Goal: Task Accomplishment & Management: Use online tool/utility

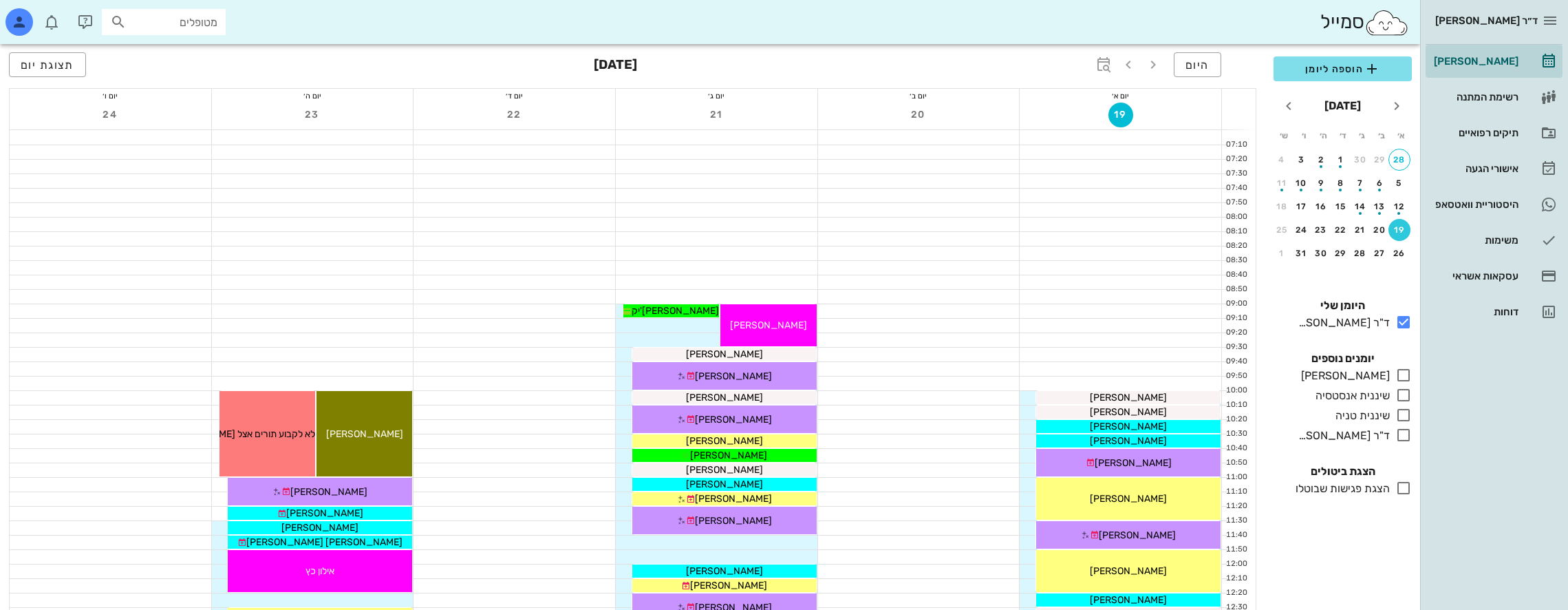
scroll to position [207, 0]
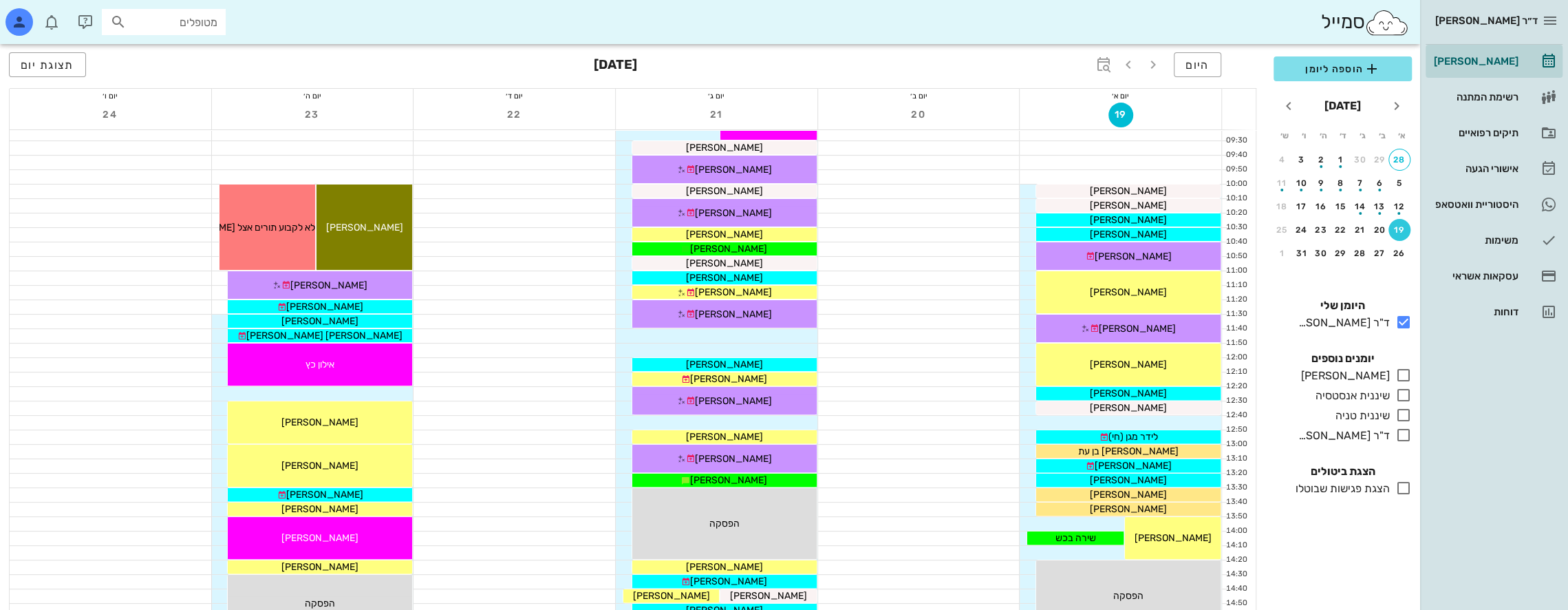
click at [193, 29] on input "מטופלים" at bounding box center [174, 22] width 89 height 18
type input "[PERSON_NAME]"
click at [179, 49] on div "[PERSON_NAME] 341997179" at bounding box center [139, 52] width 151 height 11
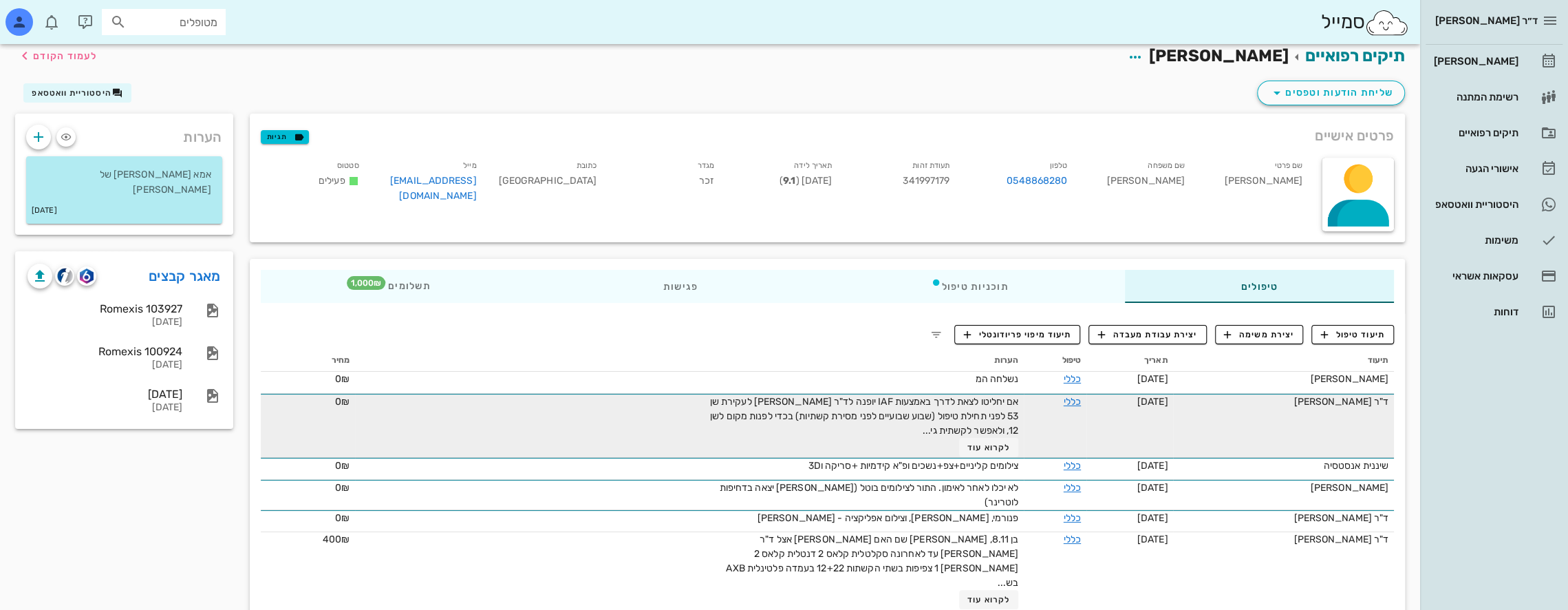
scroll to position [18, 0]
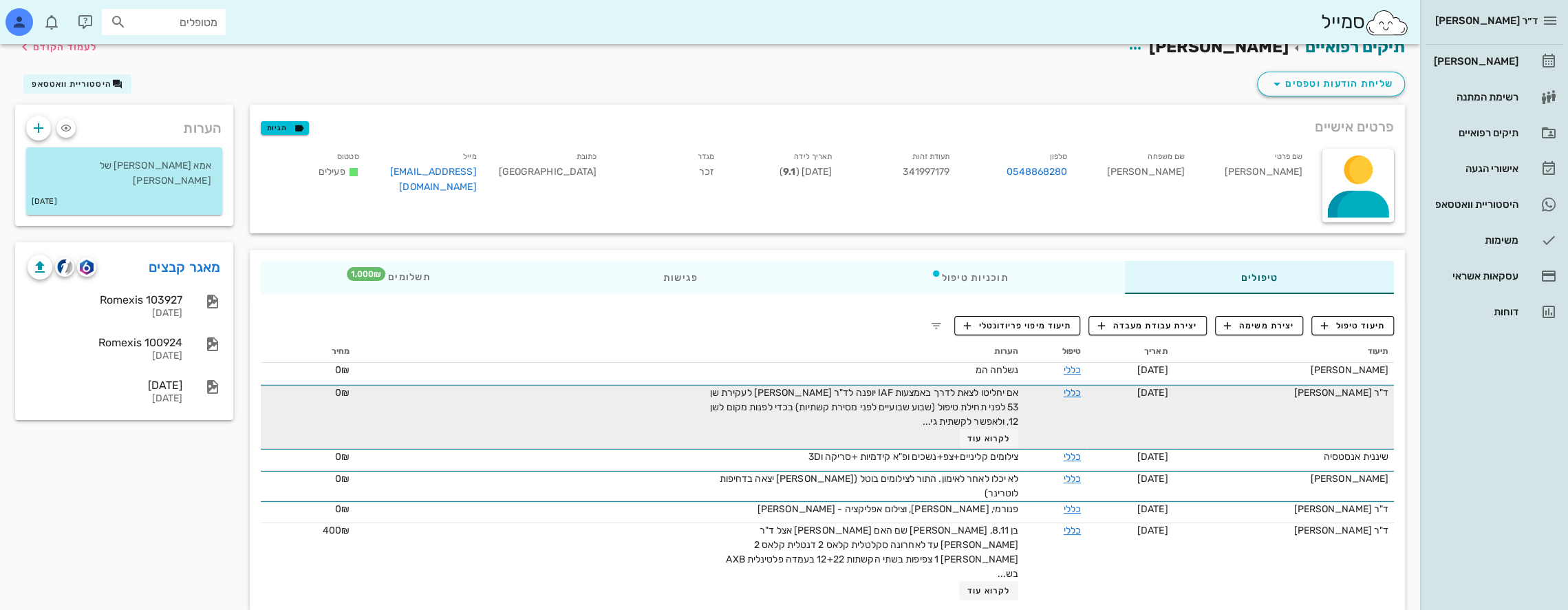
drag, startPoint x: 745, startPoint y: 430, endPoint x: 784, endPoint y: 428, distance: 39.1
click at [770, 429] on div "אם יחליטו לצאת לדרך באמצעות IAF יופנה לד"ר [PERSON_NAME] לעקירת שן 53 לפני תחיל…" at bounding box center [863, 417] width 310 height 63
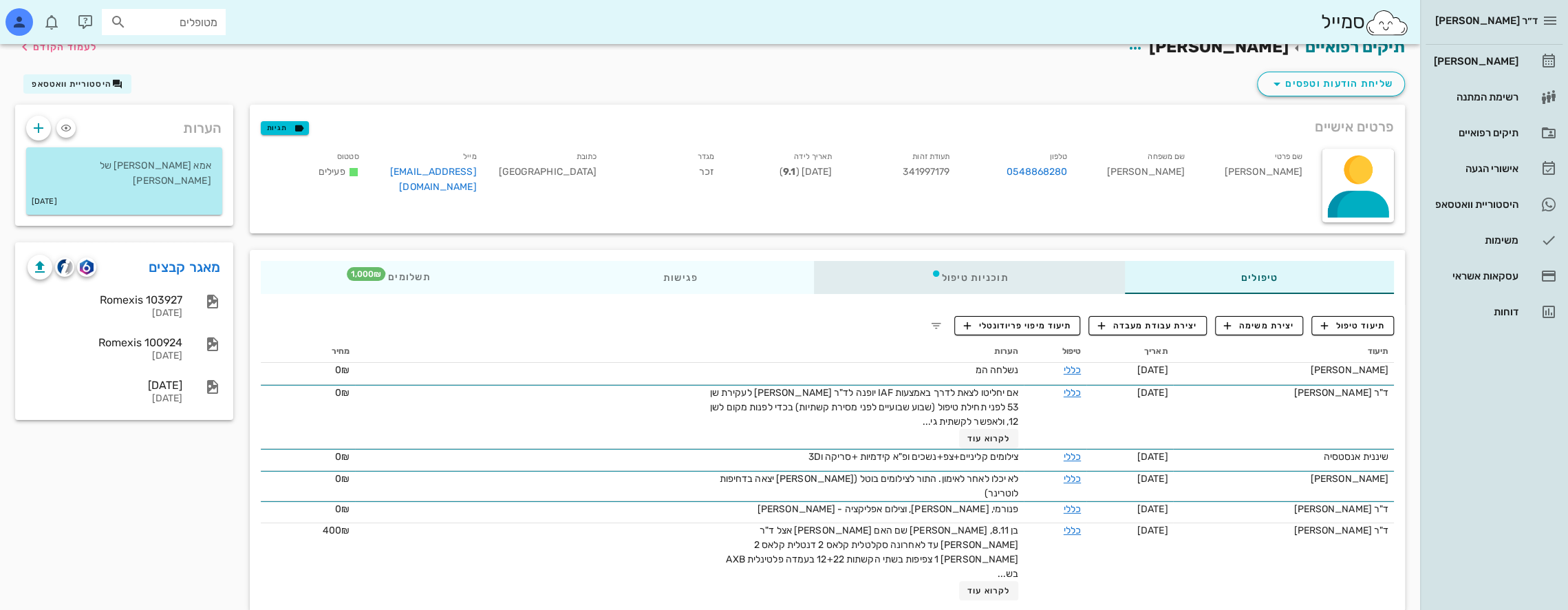
click at [1056, 278] on div "תוכניות טיפול" at bounding box center [969, 277] width 310 height 33
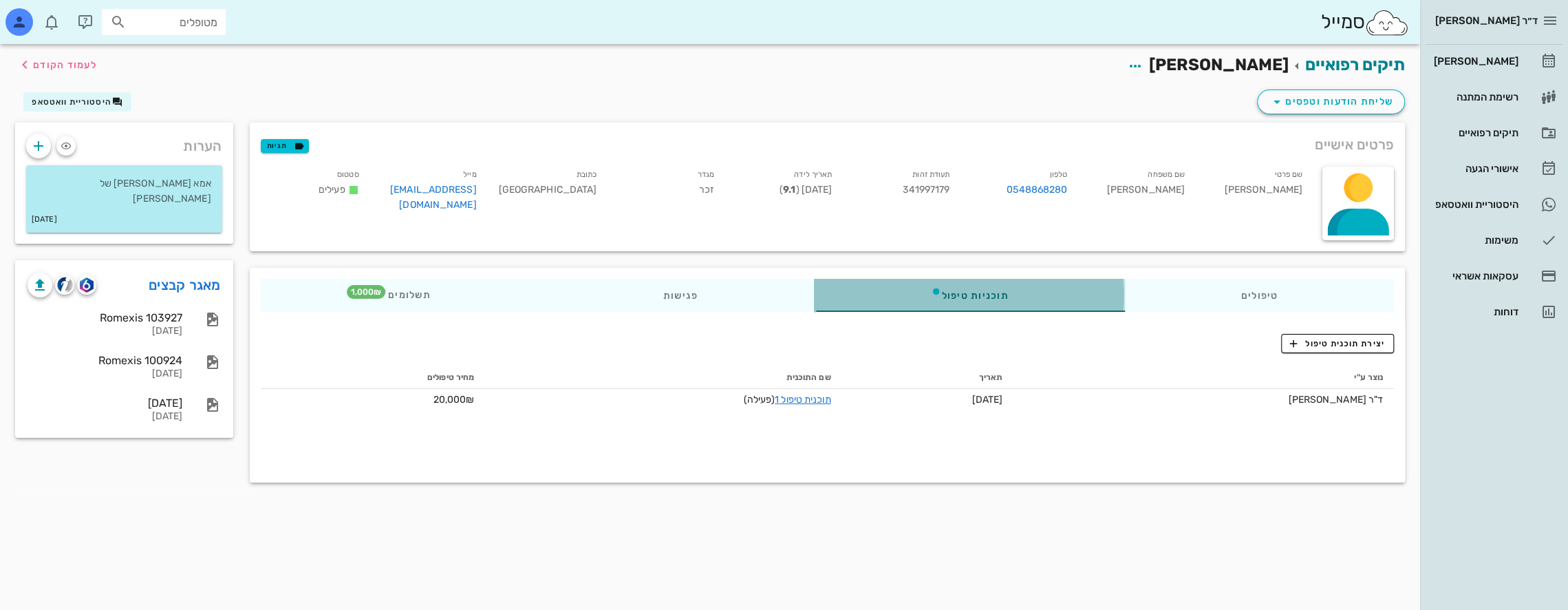
scroll to position [0, 0]
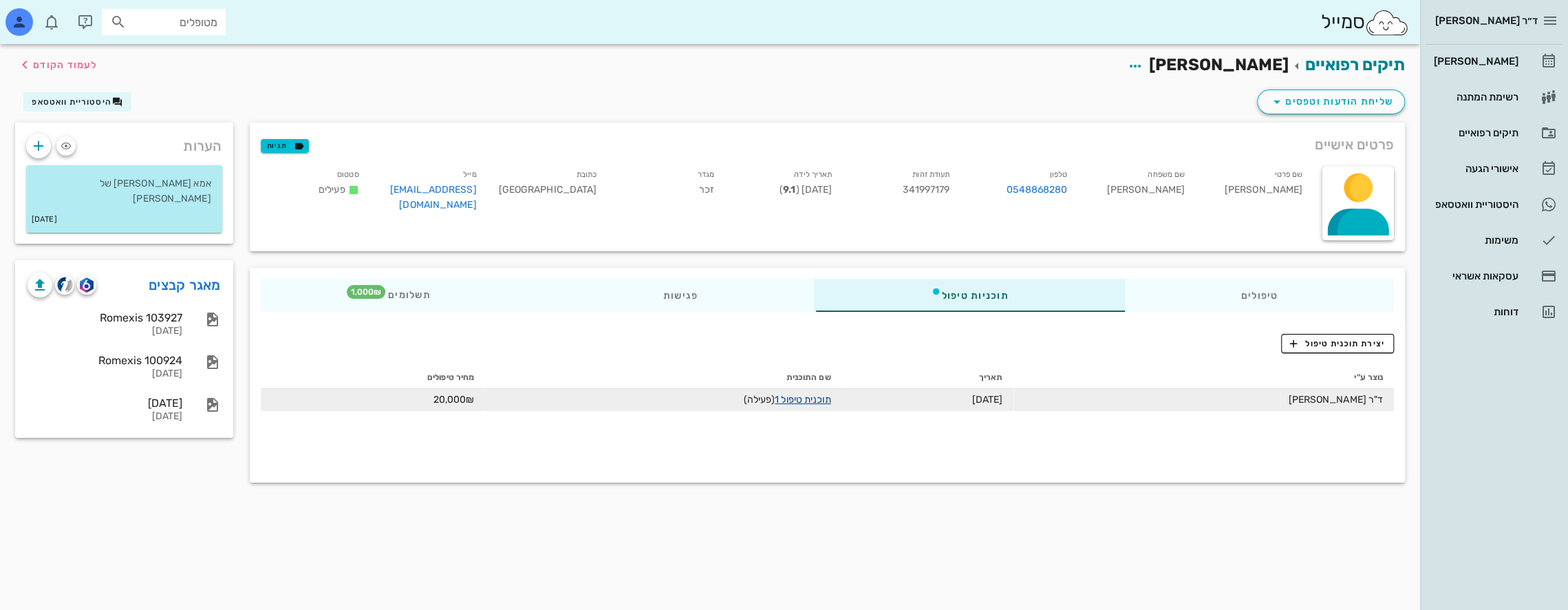
click at [818, 399] on link "תוכנית טיפול 1" at bounding box center [803, 399] width 56 height 12
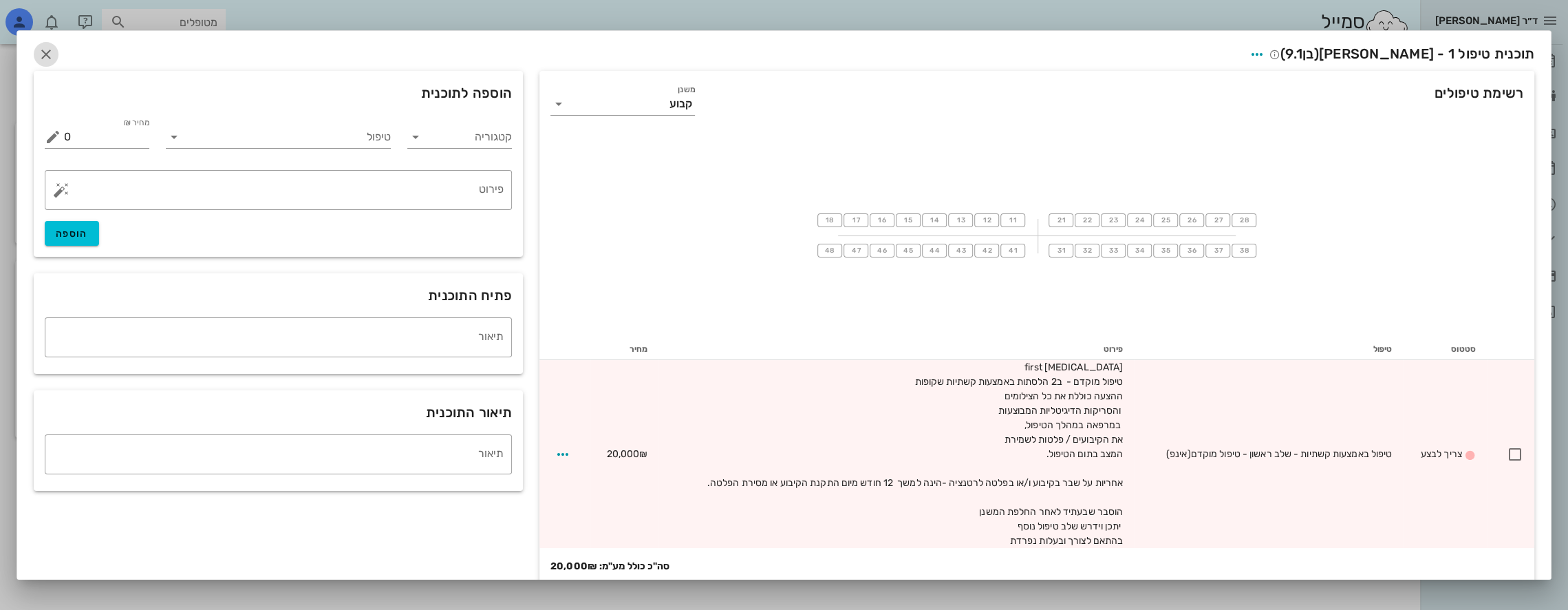
click at [54, 52] on icon "button" at bounding box center [45, 54] width 17 height 17
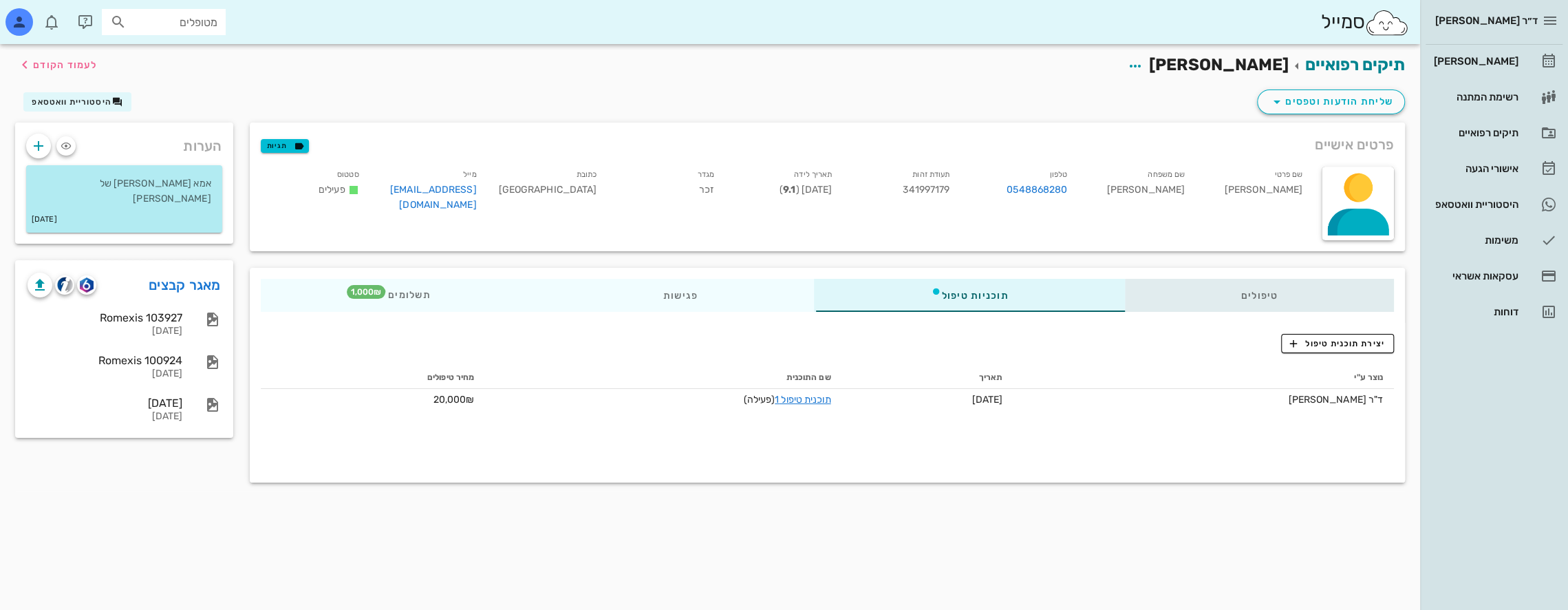
click at [1239, 291] on div "טיפולים" at bounding box center [1259, 295] width 270 height 33
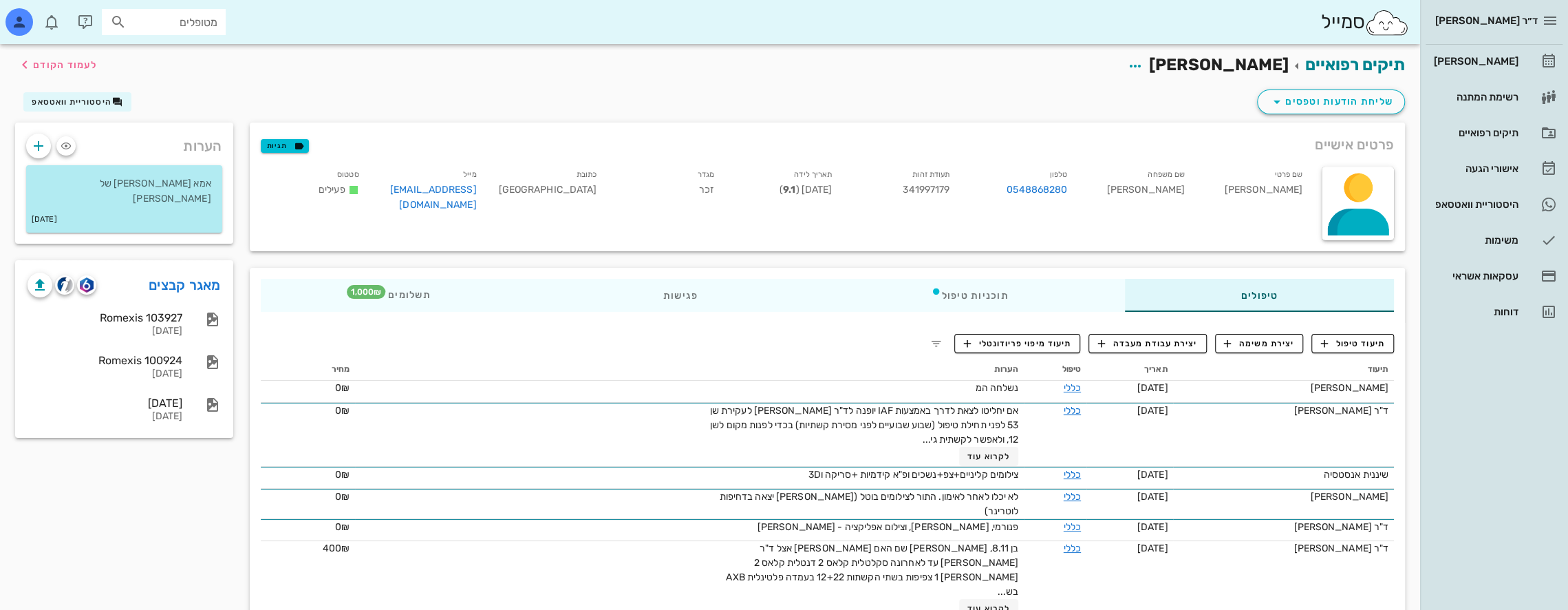
click at [211, 17] on input "מטופלים" at bounding box center [174, 22] width 89 height 18
type input "[PERSON_NAME]"
click at [211, 87] on div "[PERSON_NAME] 338241169" at bounding box center [139, 87] width 151 height 11
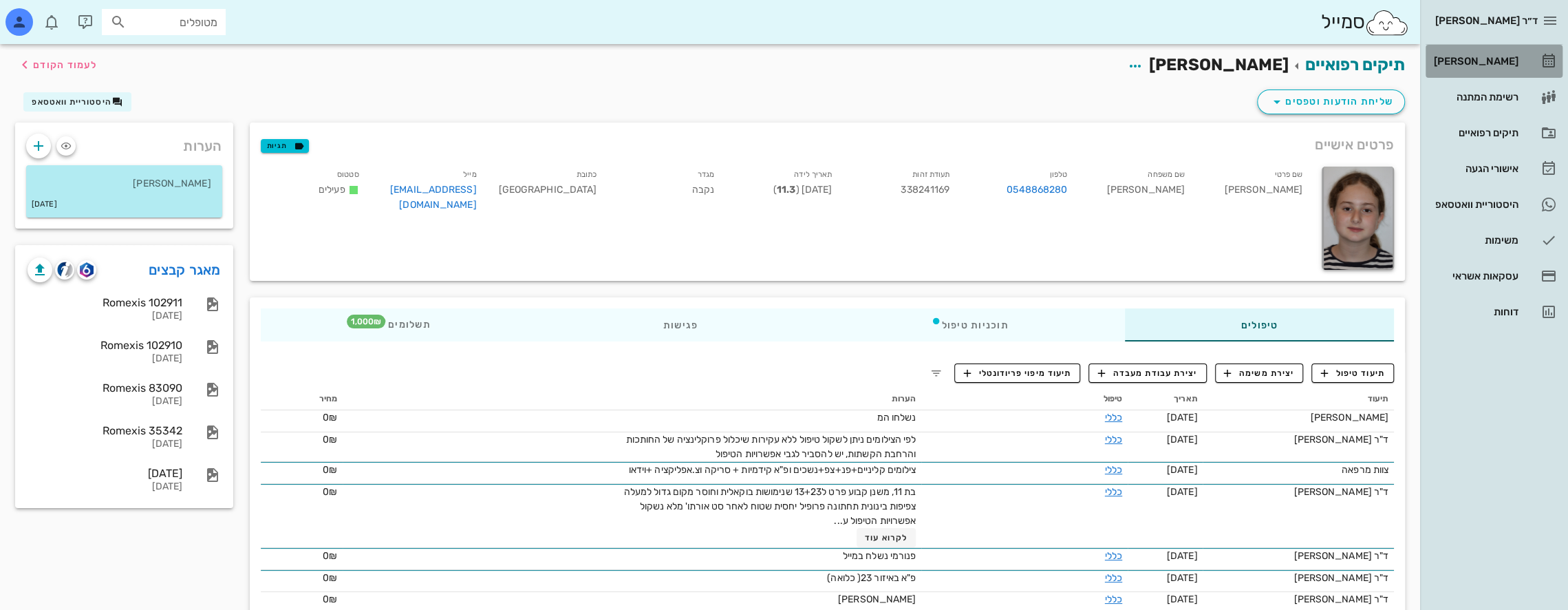
click at [1488, 68] on div "[PERSON_NAME]" at bounding box center [1475, 61] width 88 height 22
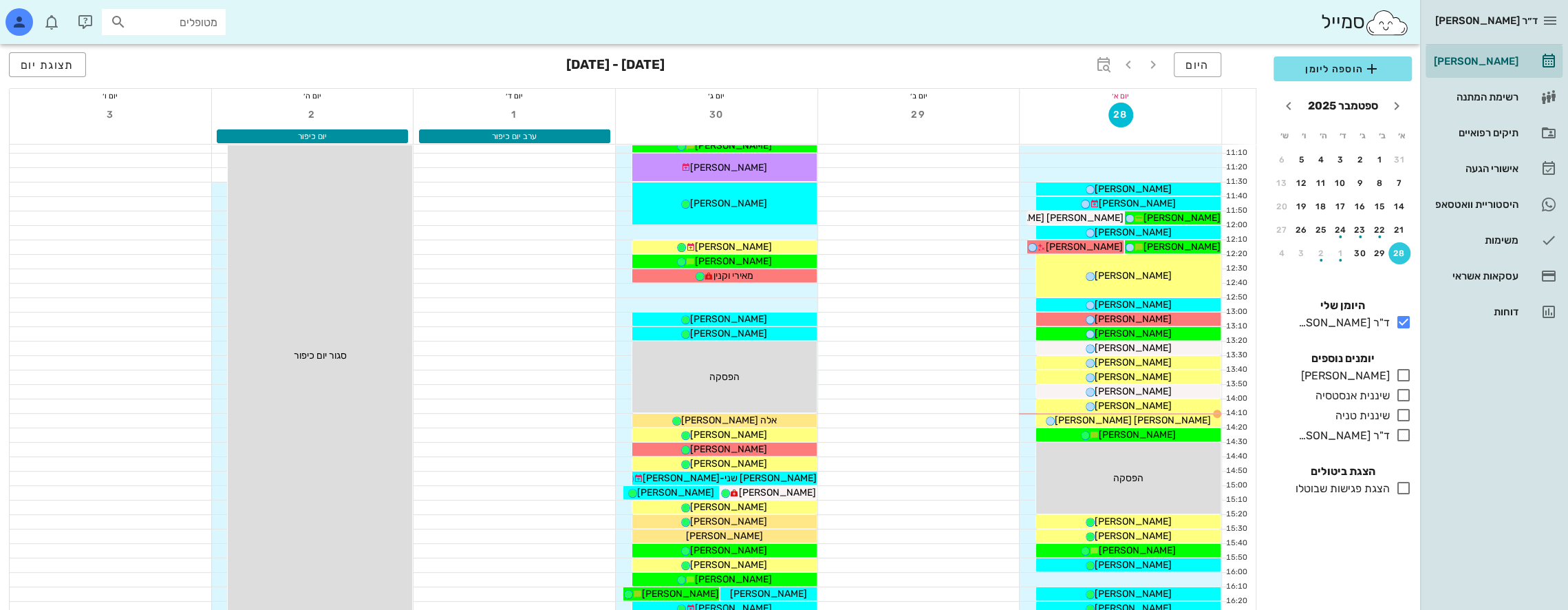
scroll to position [344, 0]
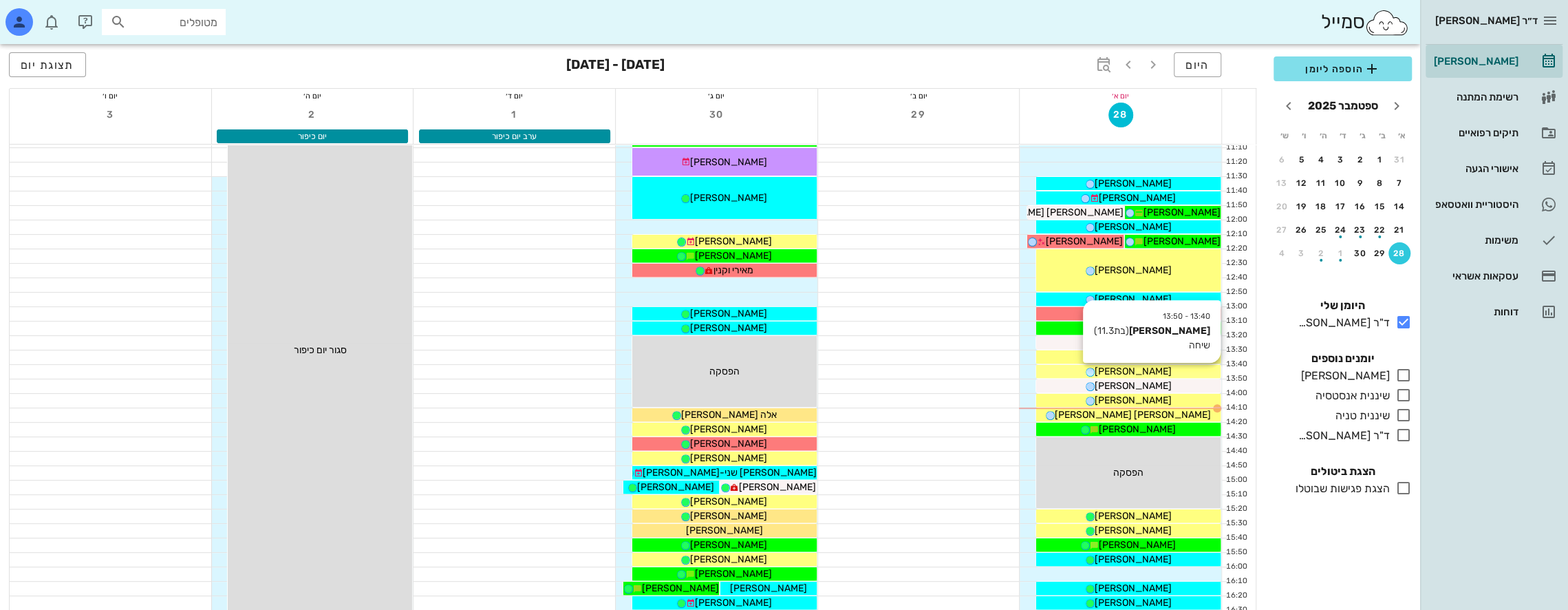
click at [1164, 369] on div "[PERSON_NAME]" at bounding box center [1127, 371] width 184 height 15
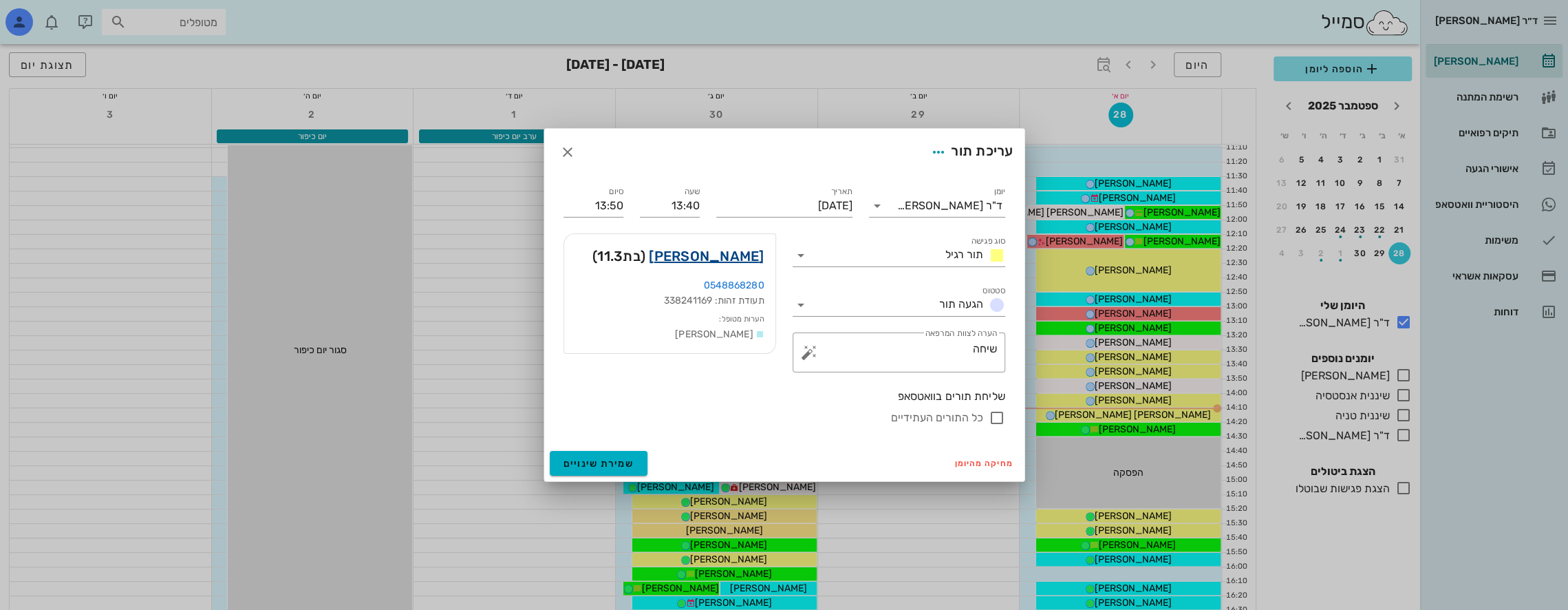
click at [734, 253] on link "[PERSON_NAME]" at bounding box center [706, 256] width 115 height 22
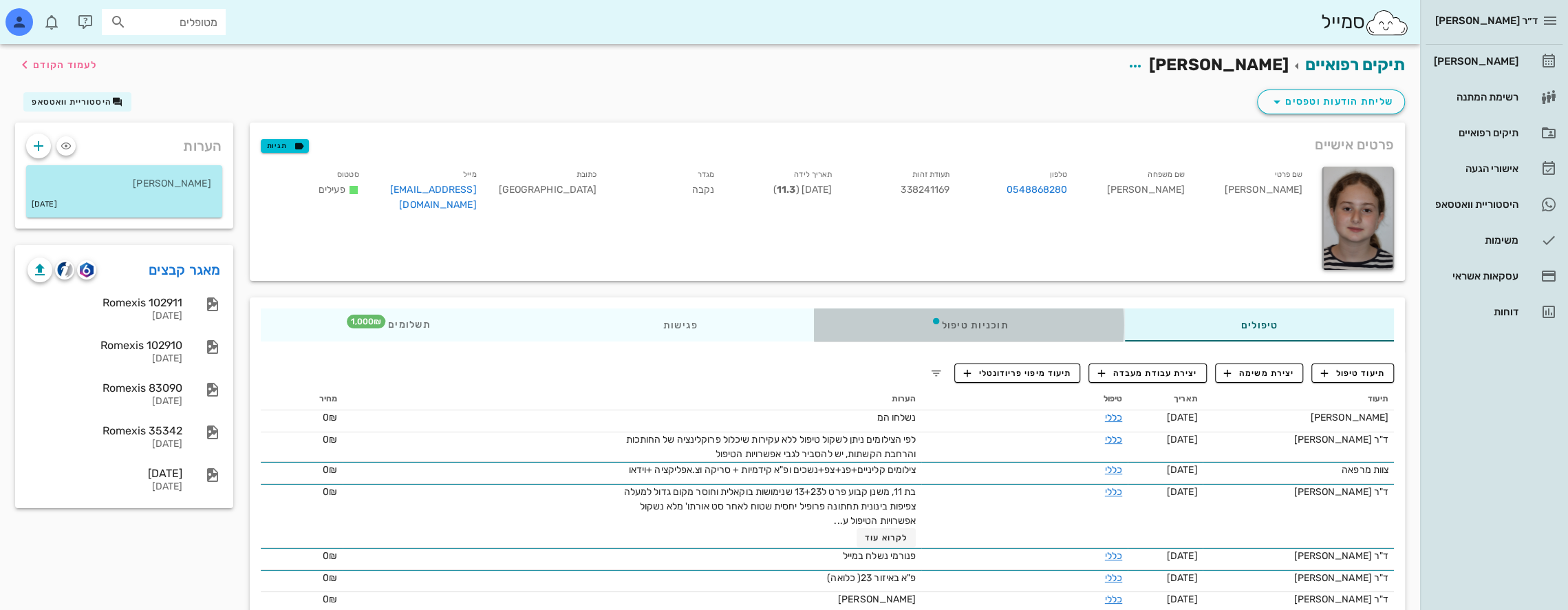
click at [999, 316] on div "תוכניות טיפול" at bounding box center [969, 325] width 310 height 33
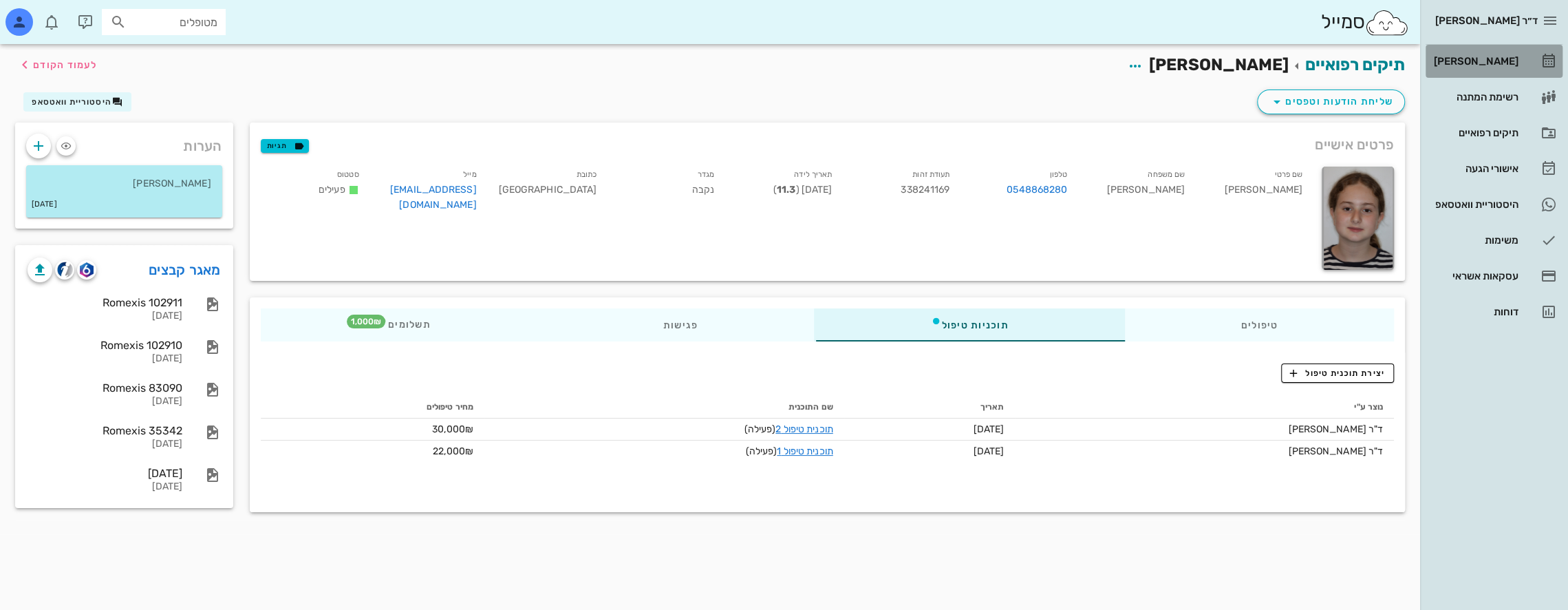
click at [1493, 56] on div "[PERSON_NAME]" at bounding box center [1475, 61] width 88 height 11
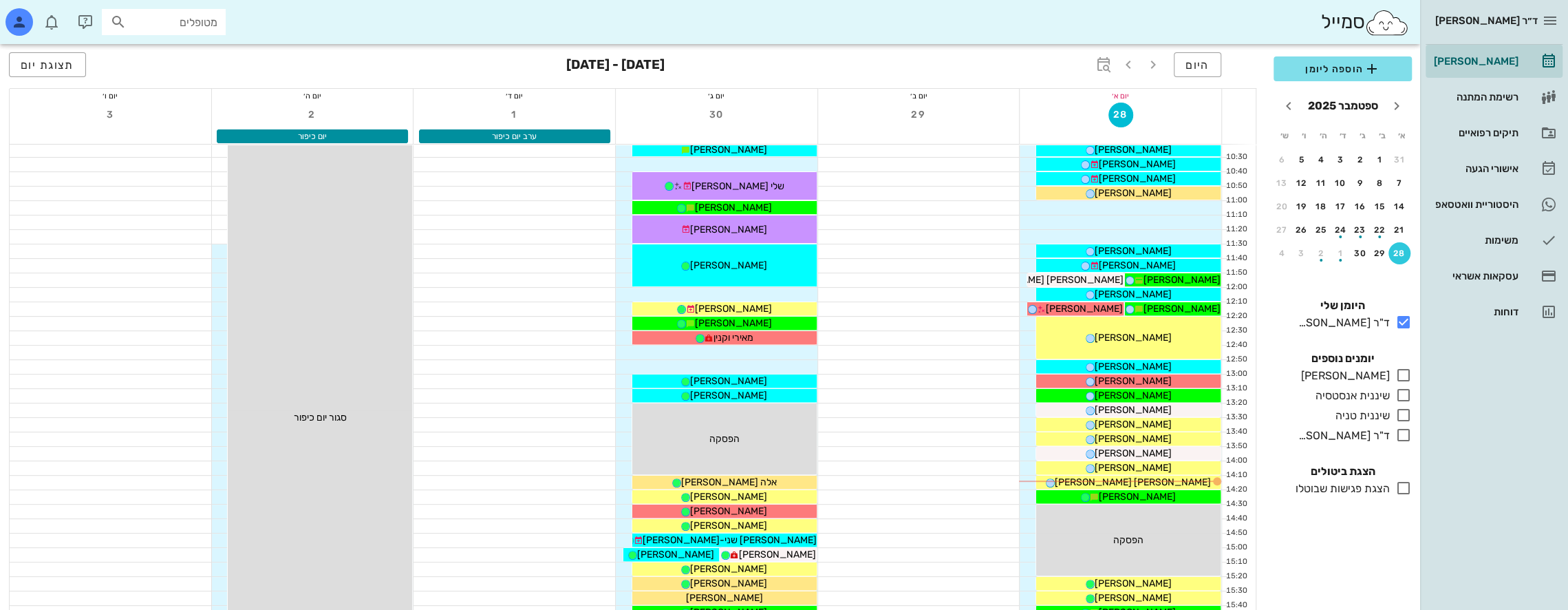
scroll to position [275, 0]
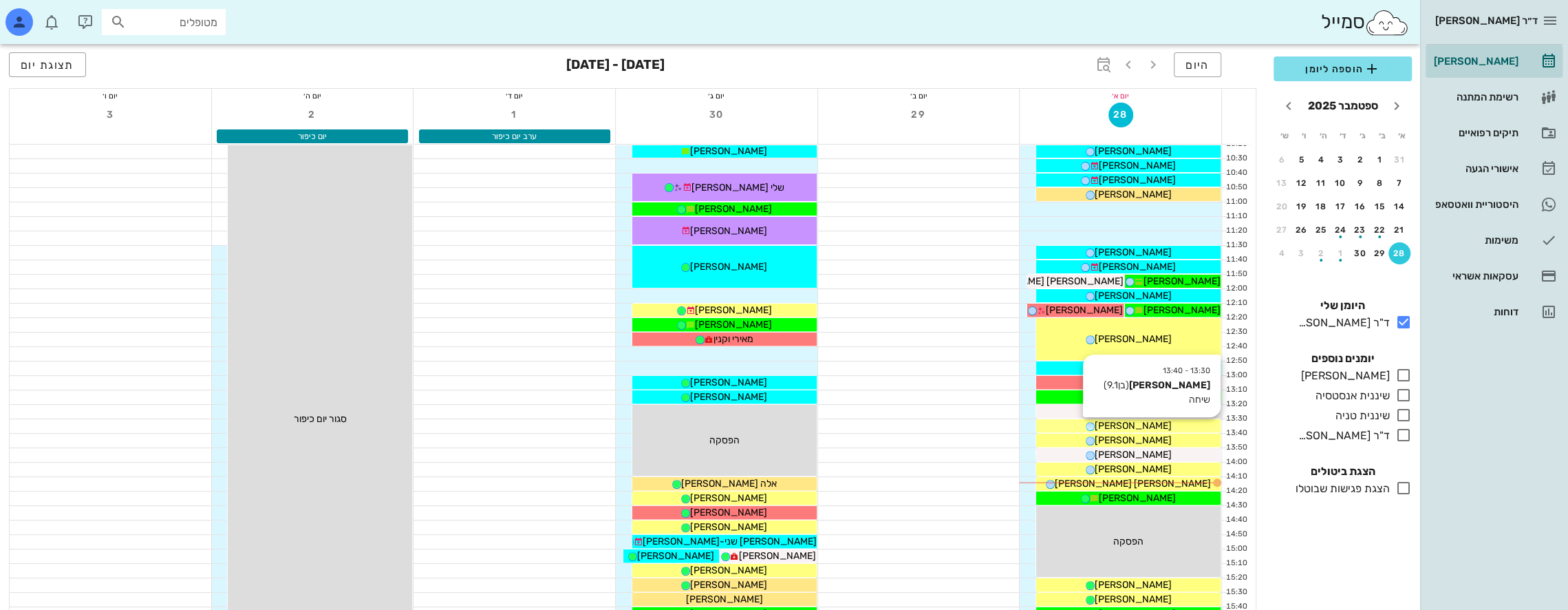
click at [1169, 422] on div "[PERSON_NAME]" at bounding box center [1127, 425] width 184 height 15
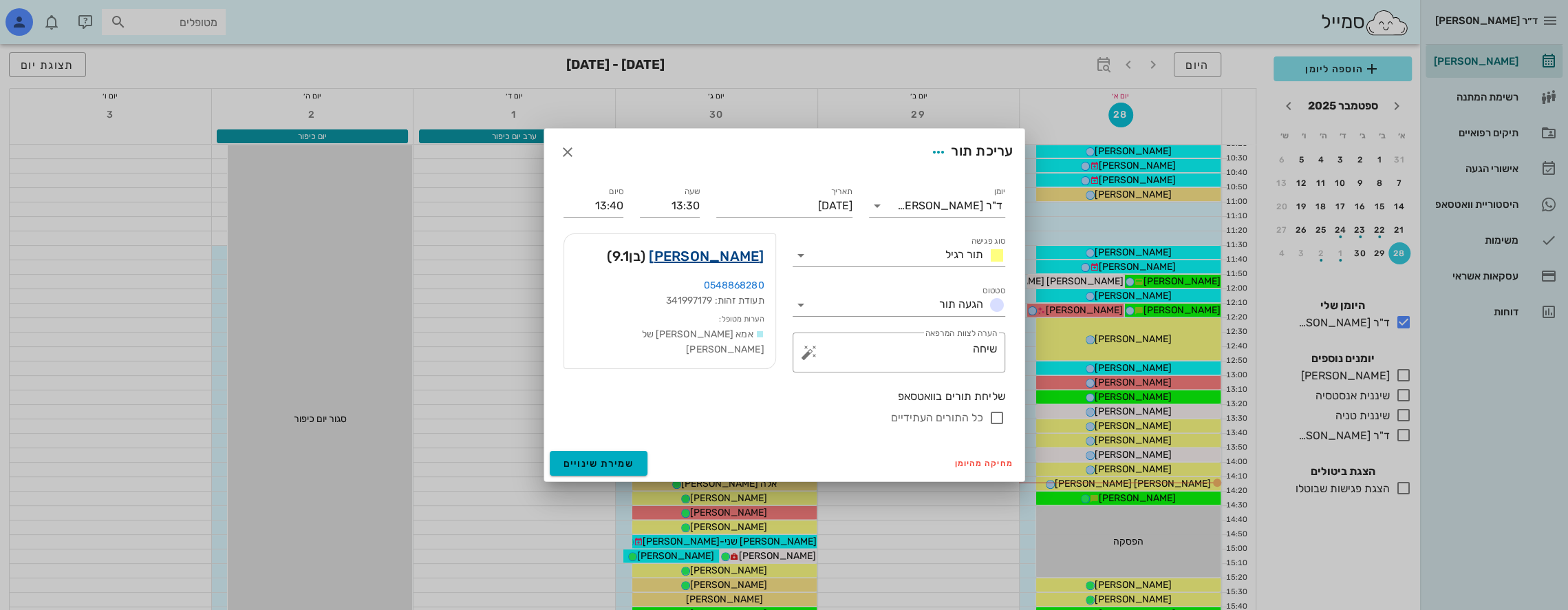
click at [758, 256] on link "[PERSON_NAME]" at bounding box center [706, 256] width 115 height 22
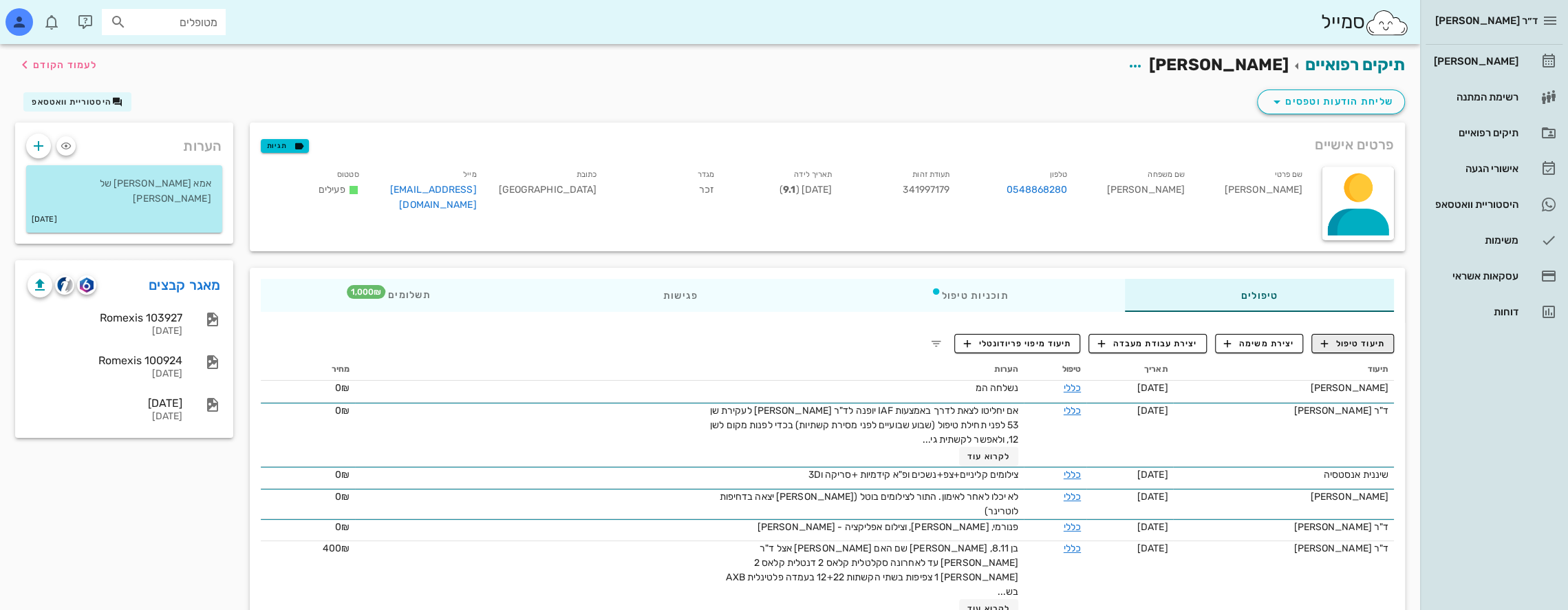
click at [1368, 334] on div "תיעוד טיפול יצירת משימה יצירת עבודת מעבדה תיעוד מיפוי פריודונטלי תיעוד תאריך טי…" at bounding box center [827, 475] width 1155 height 306
click at [1359, 344] on span "תיעוד טיפול" at bounding box center [1353, 343] width 64 height 13
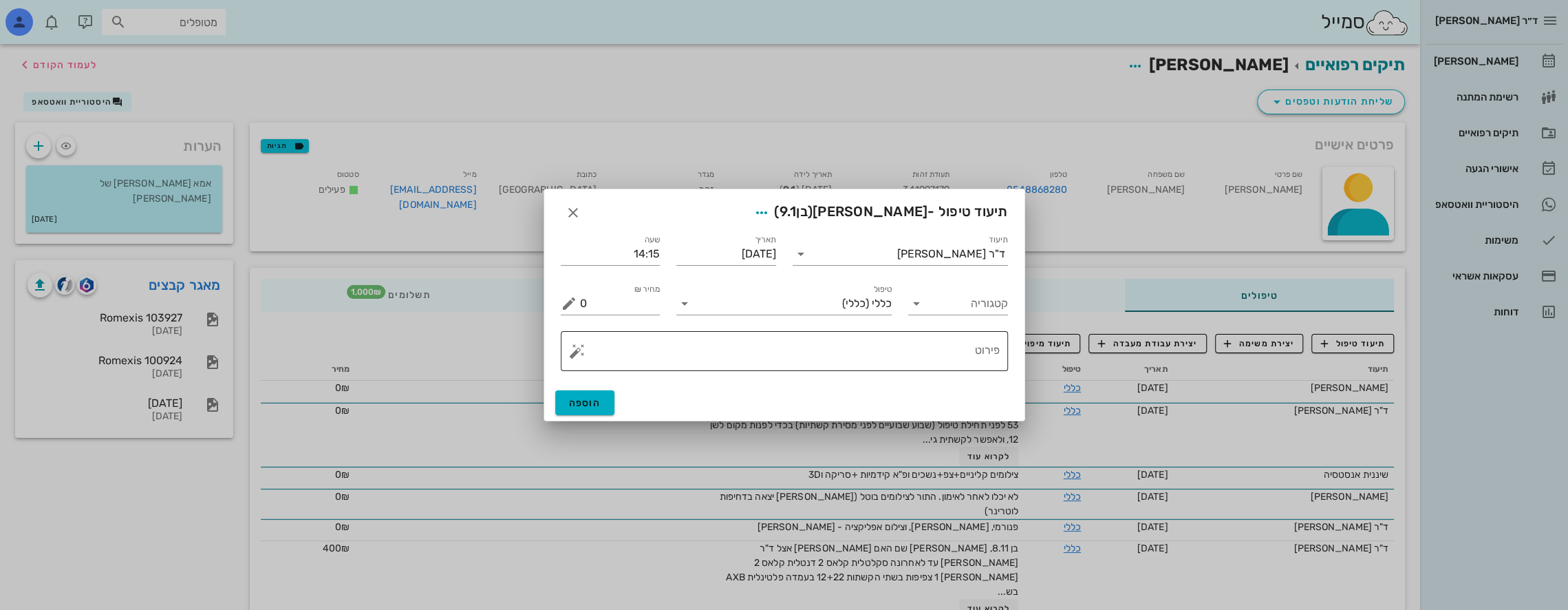
click at [916, 356] on textarea "פירוט" at bounding box center [790, 354] width 420 height 33
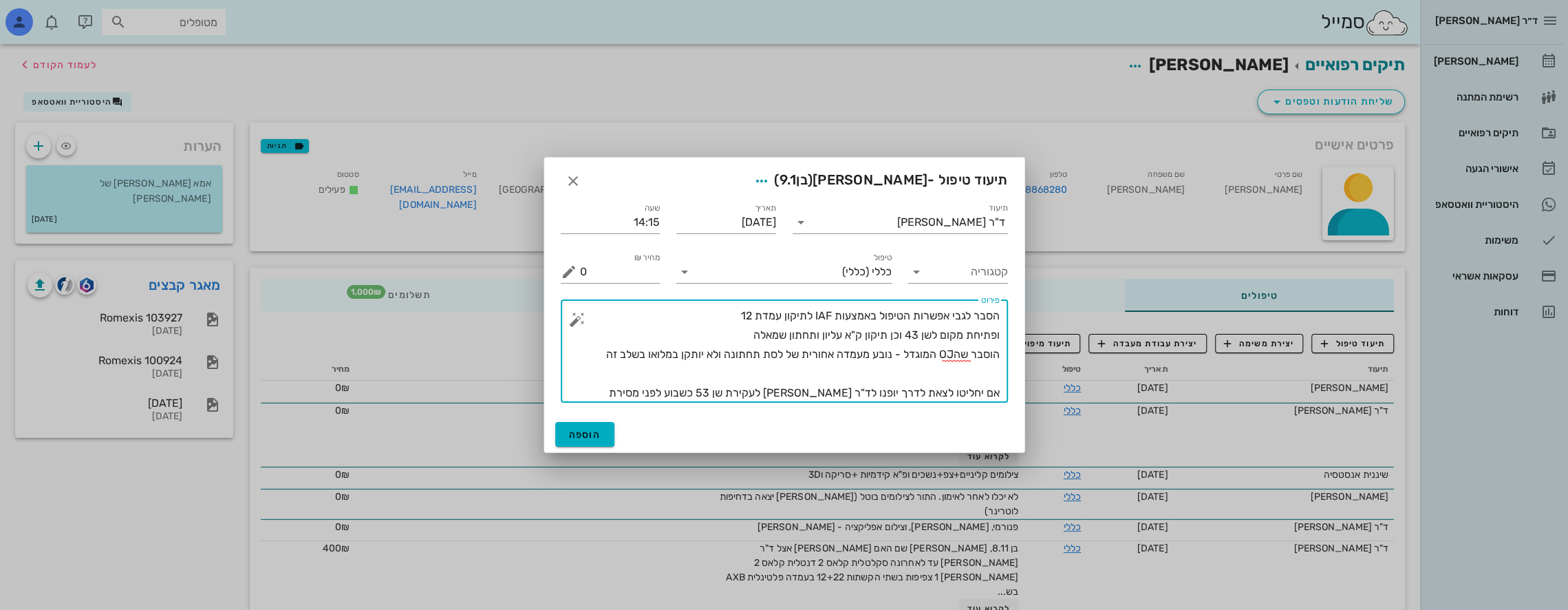
type textarea "הסבר לגבי אפשרות הטיפול באמצעות IAF לתיקון עמדת 12 ופתיחת מקום לשן 43 וכן תיקון…"
